Goal: Task Accomplishment & Management: Use online tool/utility

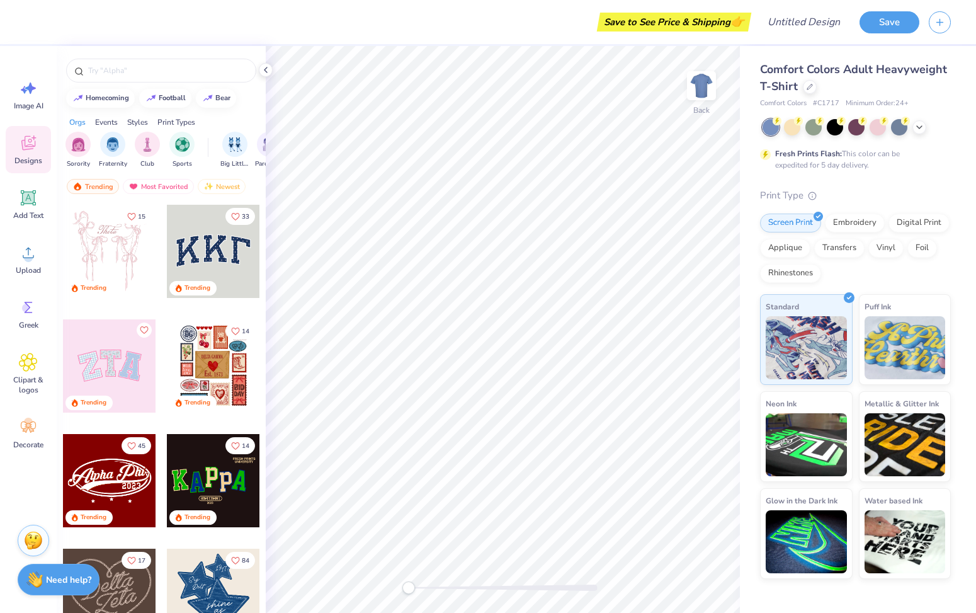
click at [32, 156] on span "Designs" at bounding box center [28, 160] width 28 height 10
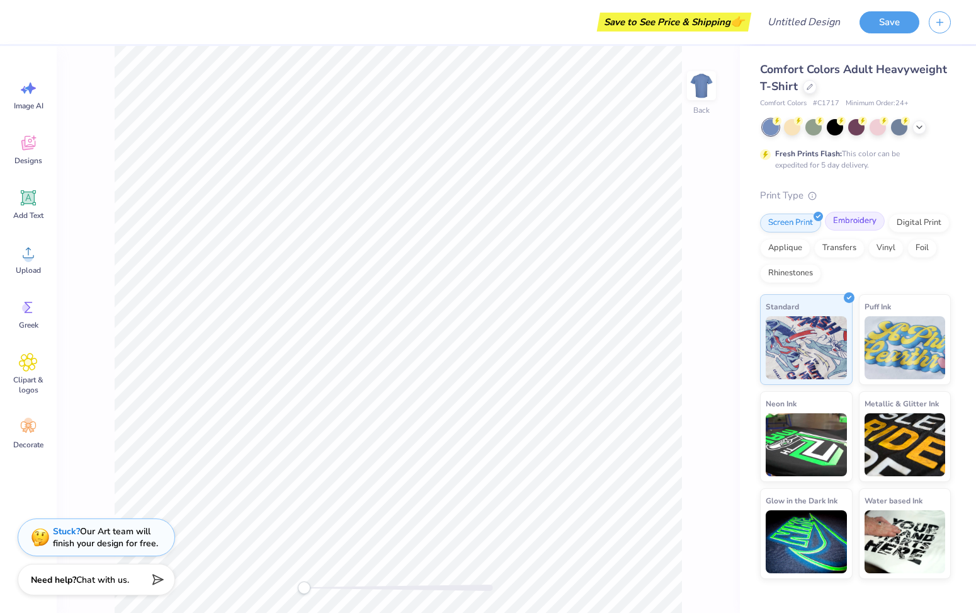
click at [847, 226] on div "Embroidery" at bounding box center [855, 221] width 60 height 19
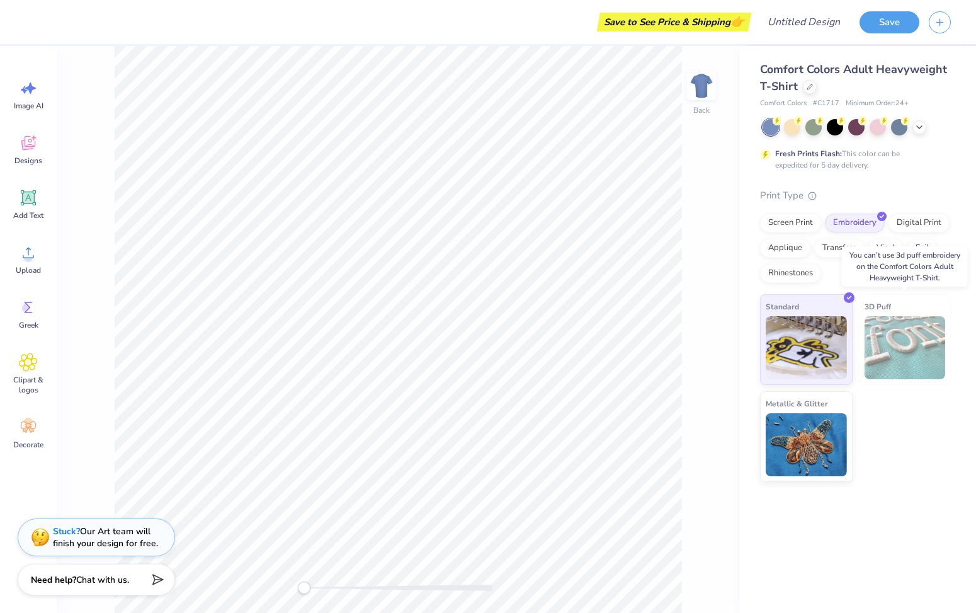
click at [899, 337] on img at bounding box center [904, 347] width 81 height 63
click at [854, 125] on div at bounding box center [856, 126] width 16 height 16
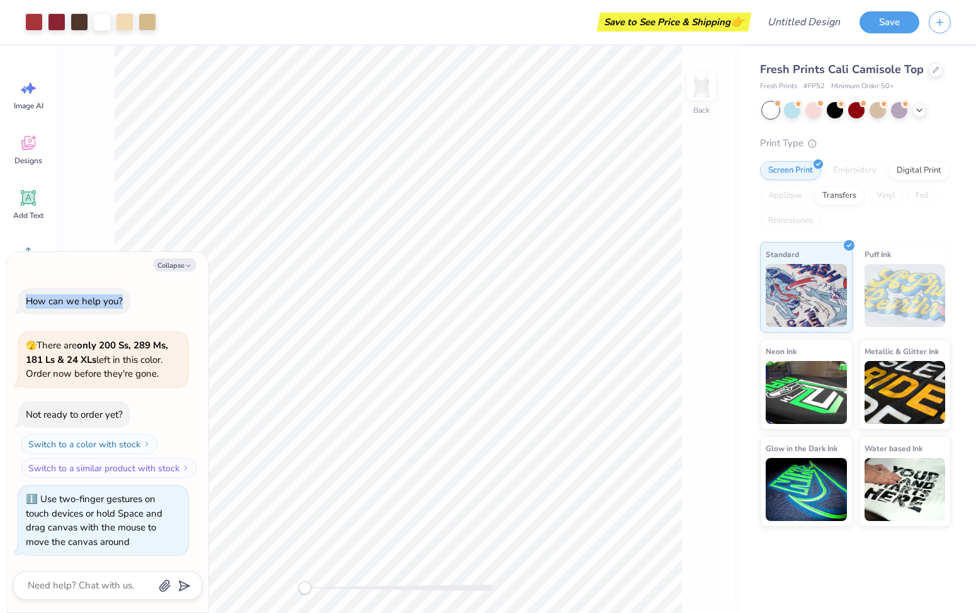
drag, startPoint x: 98, startPoint y: 269, endPoint x: 120, endPoint y: 315, distance: 51.5
click at [120, 315] on div "Collapse How can we help you? 🫣 There are only 200 Ss, 289 Ms, 181 Ls & 24 XLs …" at bounding box center [107, 432] width 201 height 361
click at [182, 267] on button "Collapse" at bounding box center [175, 264] width 42 height 13
type textarea "x"
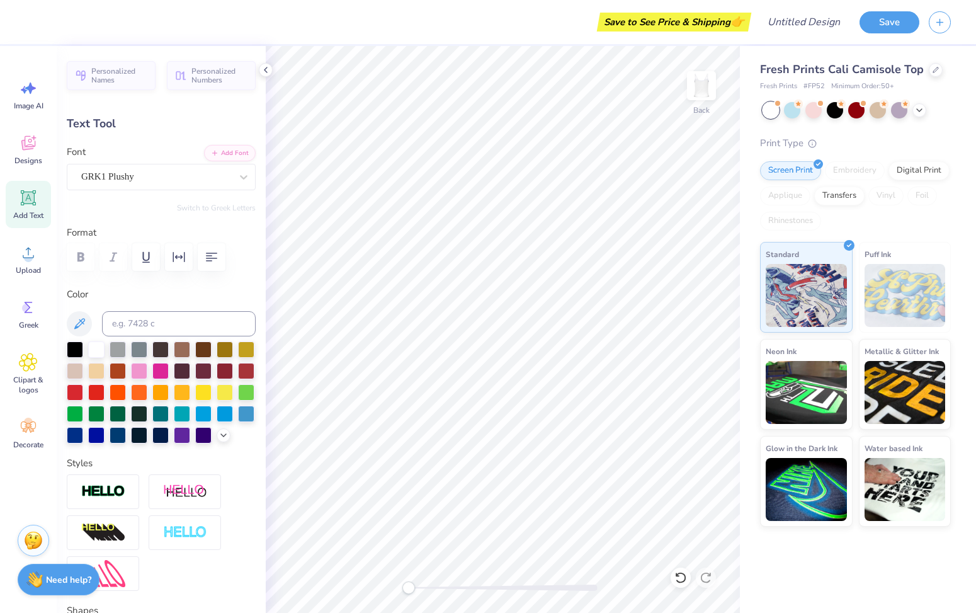
scroll to position [10, 1]
type input "0.0"
type input "1.33"
type input "0.13"
type input "5.72"
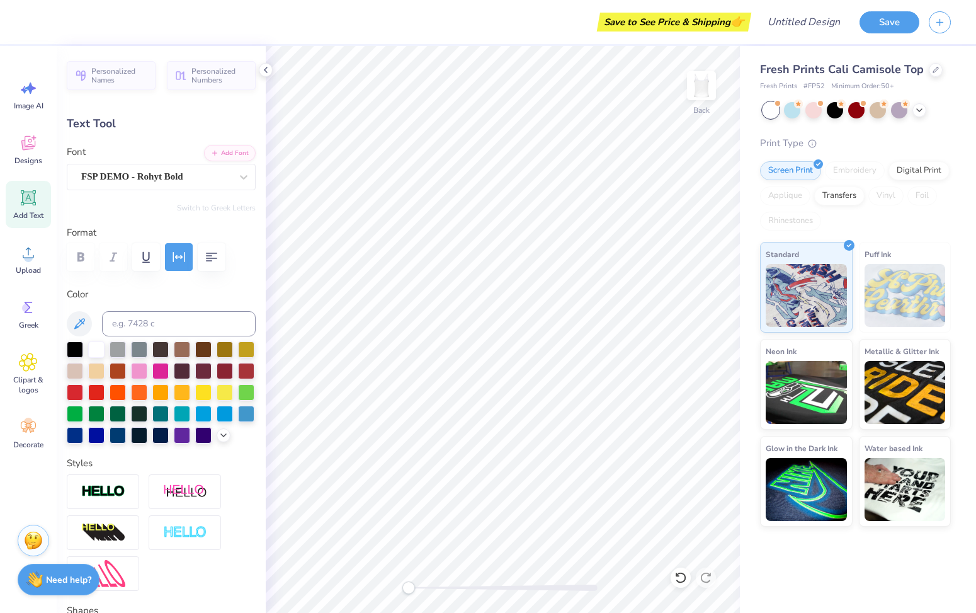
scroll to position [10, 2]
type textarea "2"
type input "0.42"
type input "0.41"
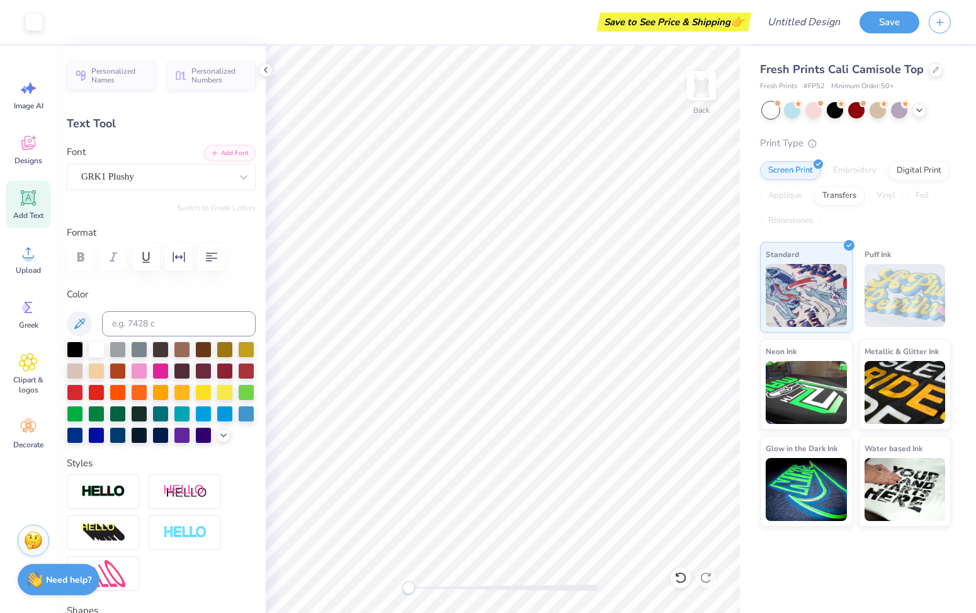
type input "2.73"
type input "0.0"
type input "0.38"
type input "0.37"
type input "2.33"
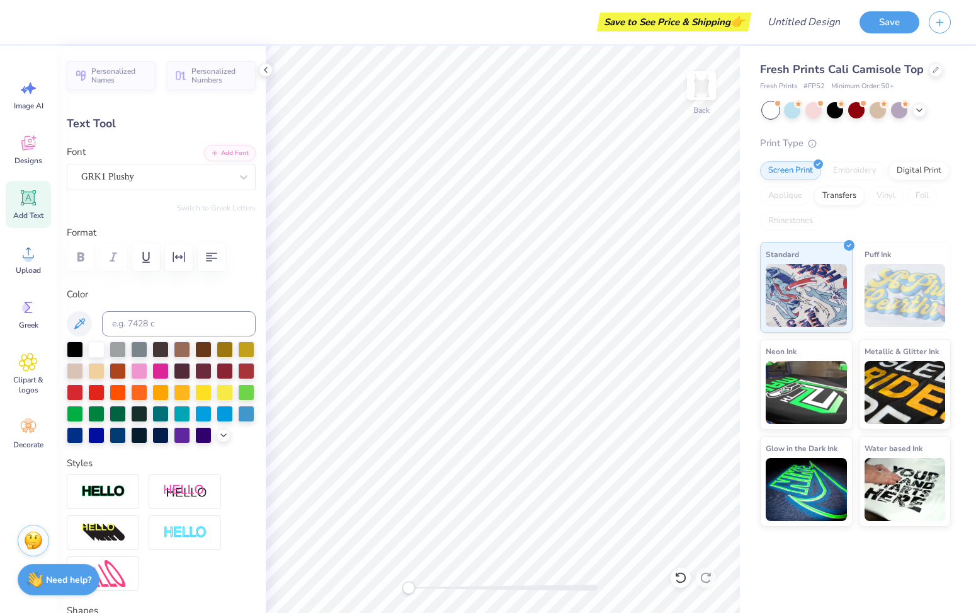
type input "0.0"
type input "0.43"
type input "0.44"
type input "2.70"
type input "0.0"
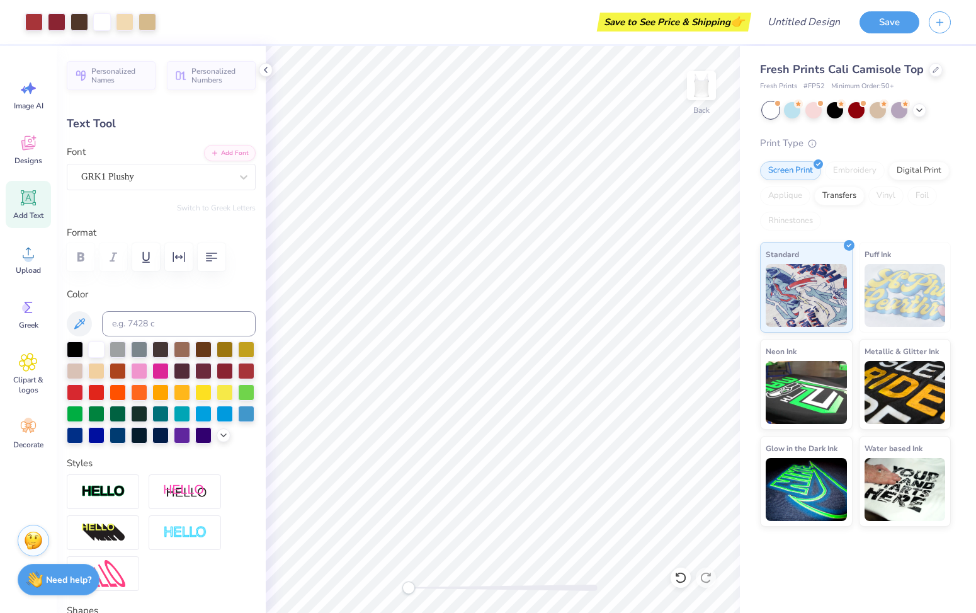
click at [380, 513] on div "Back" at bounding box center [503, 329] width 474 height 567
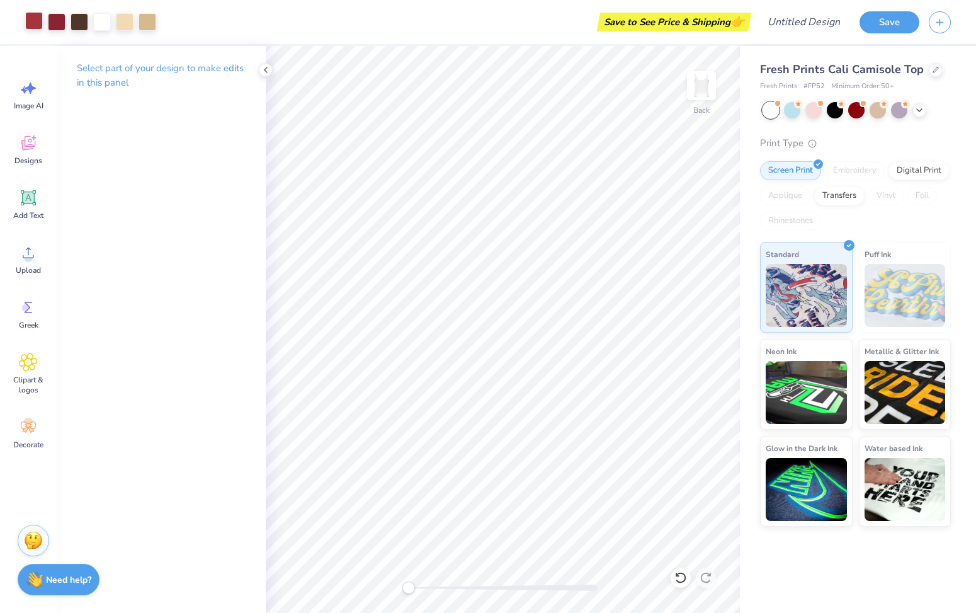
click at [37, 22] on div at bounding box center [34, 21] width 18 height 18
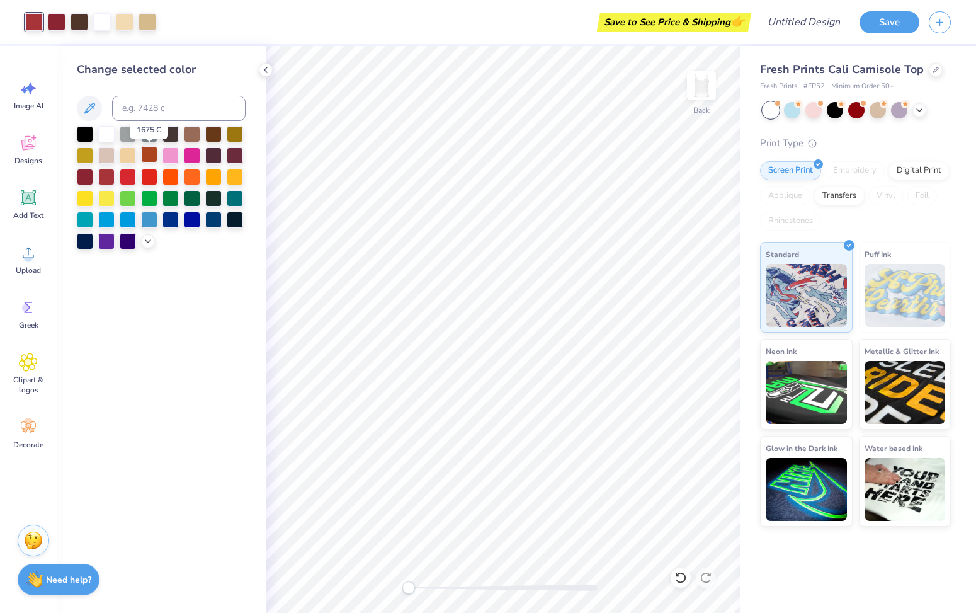
click at [149, 156] on div at bounding box center [149, 154] width 16 height 16
click at [121, 185] on div at bounding box center [161, 187] width 169 height 123
click at [151, 218] on div at bounding box center [149, 218] width 16 height 16
click at [181, 217] on div at bounding box center [161, 187] width 169 height 123
click at [193, 220] on div at bounding box center [192, 218] width 16 height 16
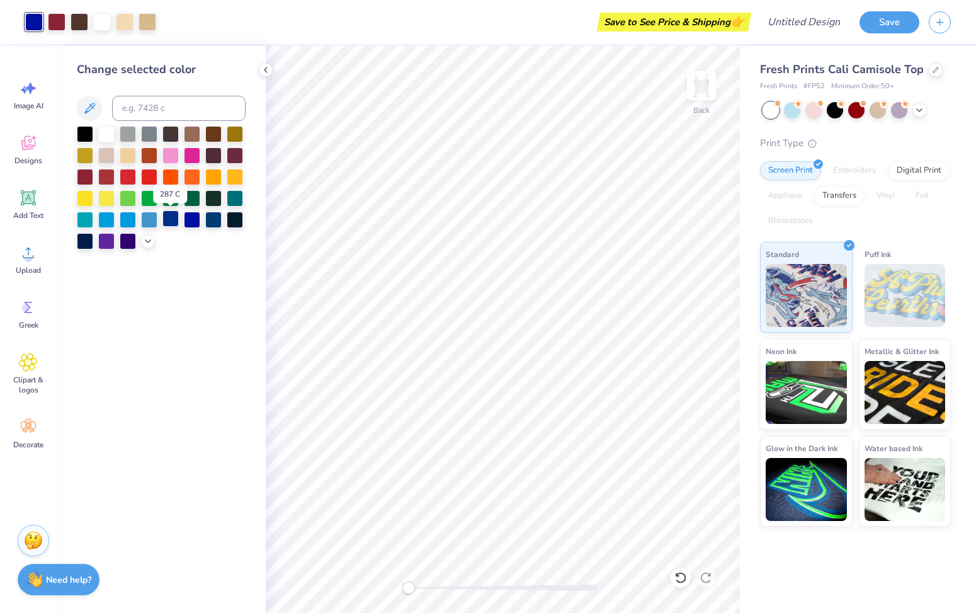
click at [173, 218] on div at bounding box center [170, 218] width 16 height 16
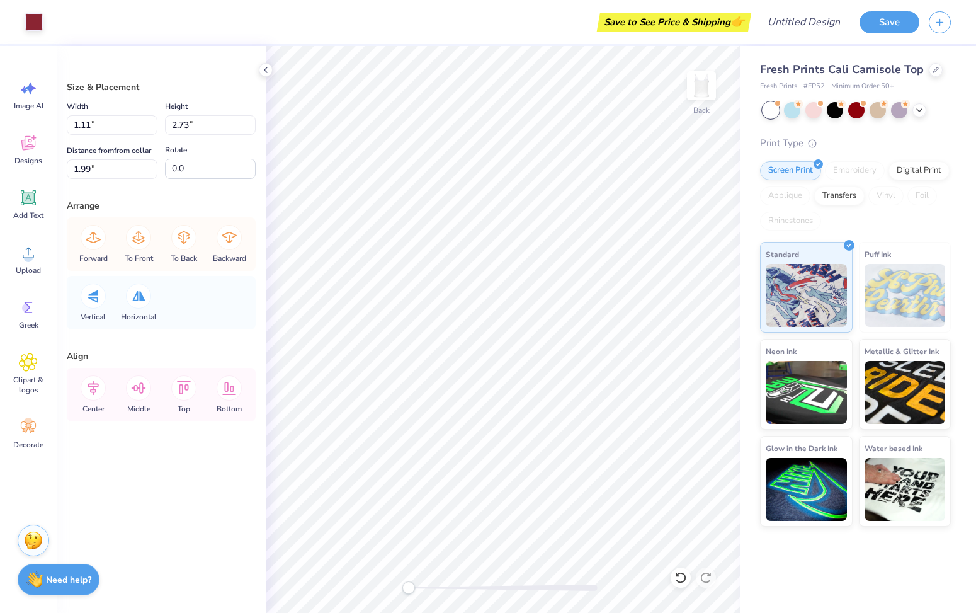
type input "1.22"
type input "1.49"
type input "3.33"
